Goal: Task Accomplishment & Management: Complete application form

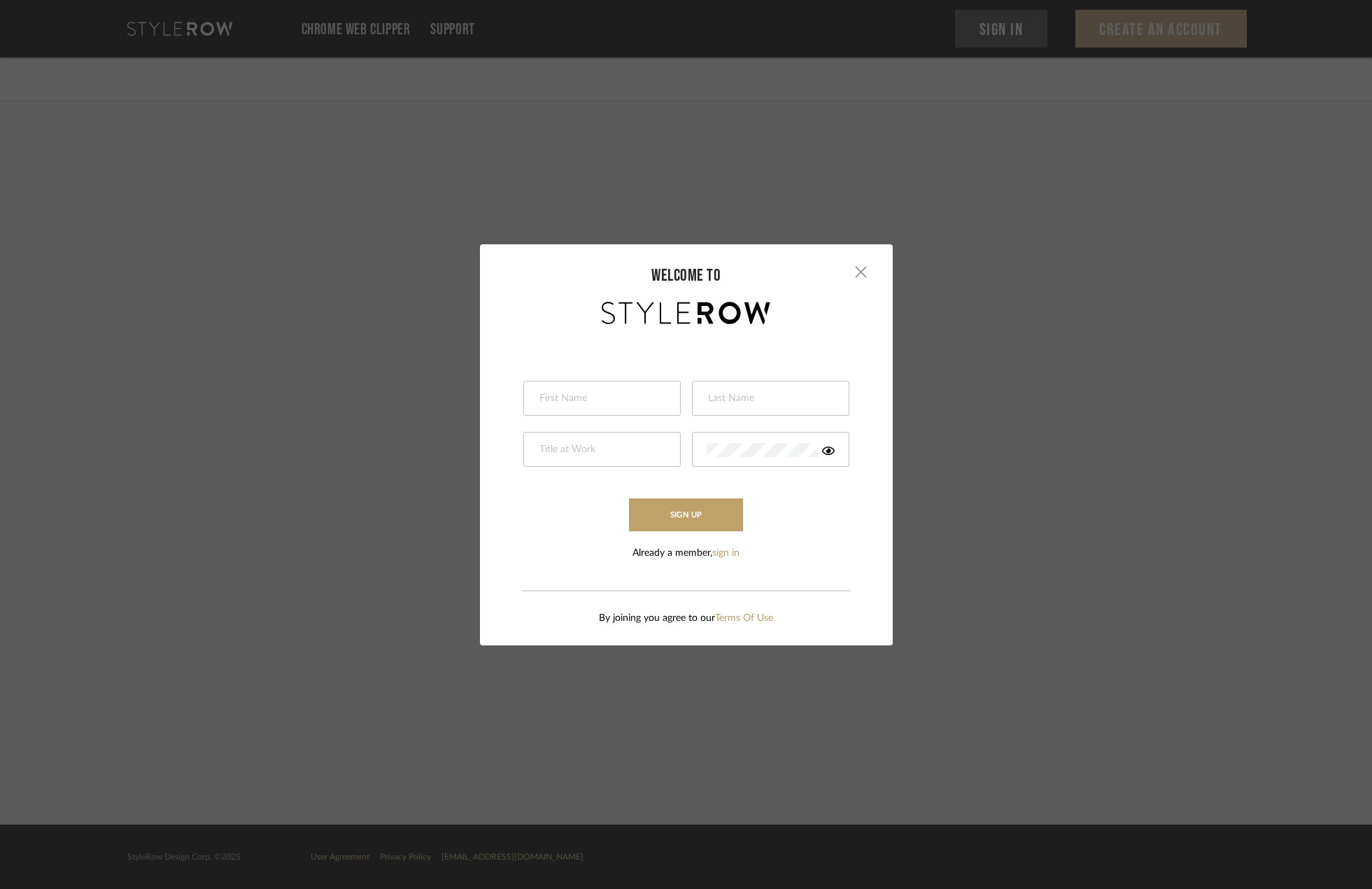
click at [614, 396] on input "text" at bounding box center [600, 399] width 125 height 14
type input "Paul"
type input "Mok"
type input "Project Architect"
click at [736, 438] on div at bounding box center [770, 448] width 157 height 35
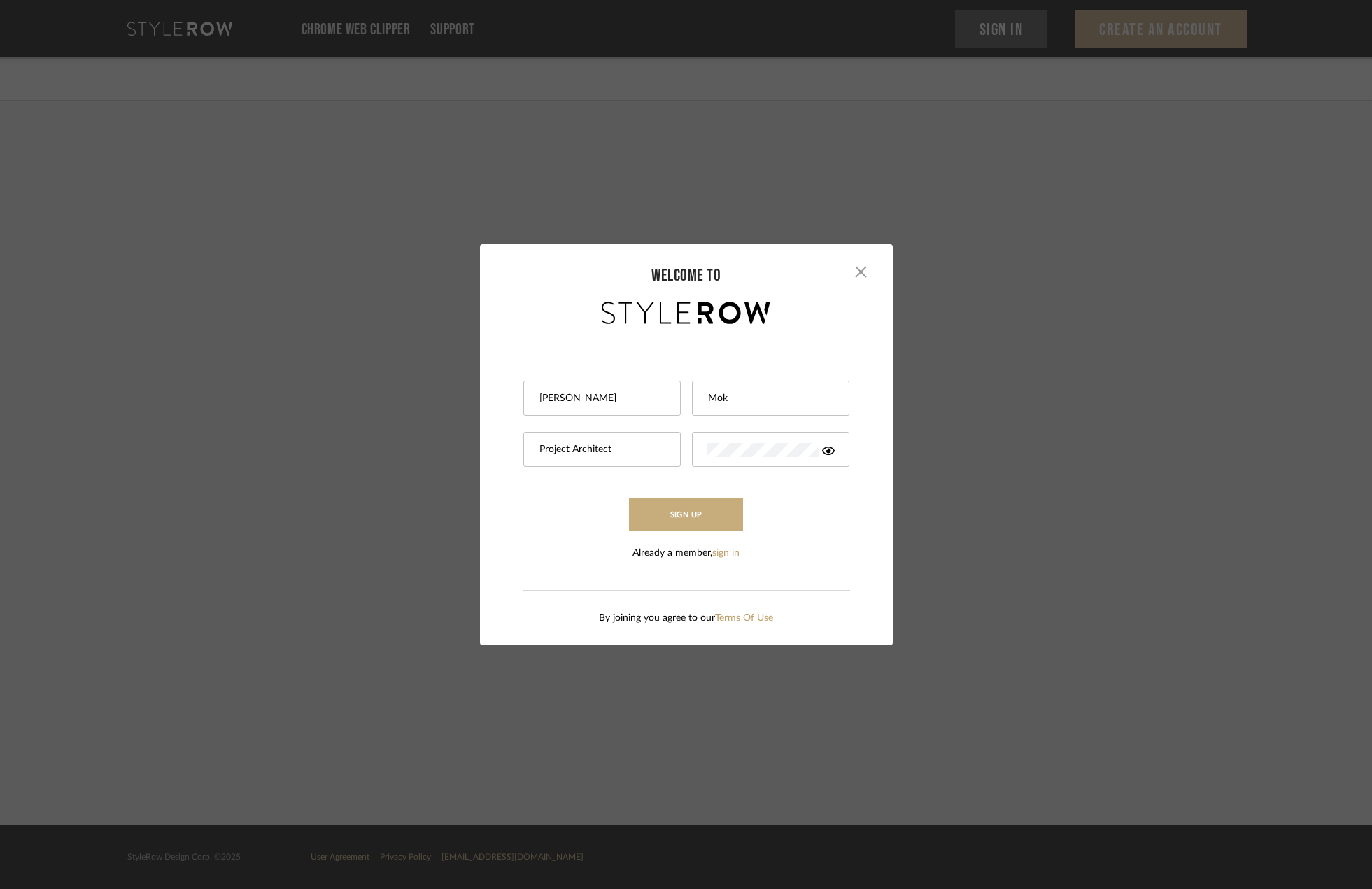
click at [700, 507] on button "Sign Up" at bounding box center [686, 514] width 115 height 33
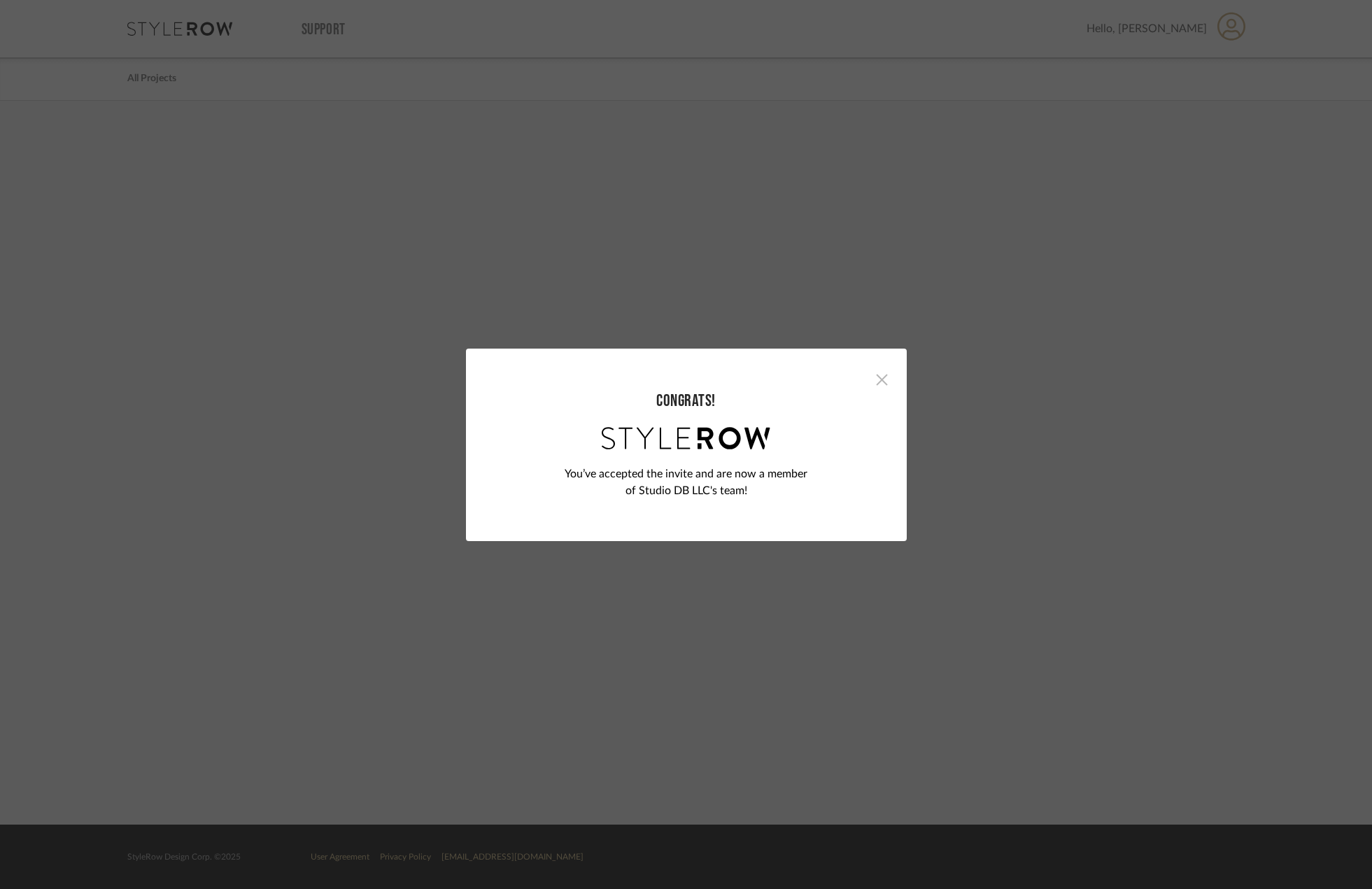
click at [878, 379] on span "button" at bounding box center [882, 380] width 28 height 28
